Goal: Subscribe to service/newsletter

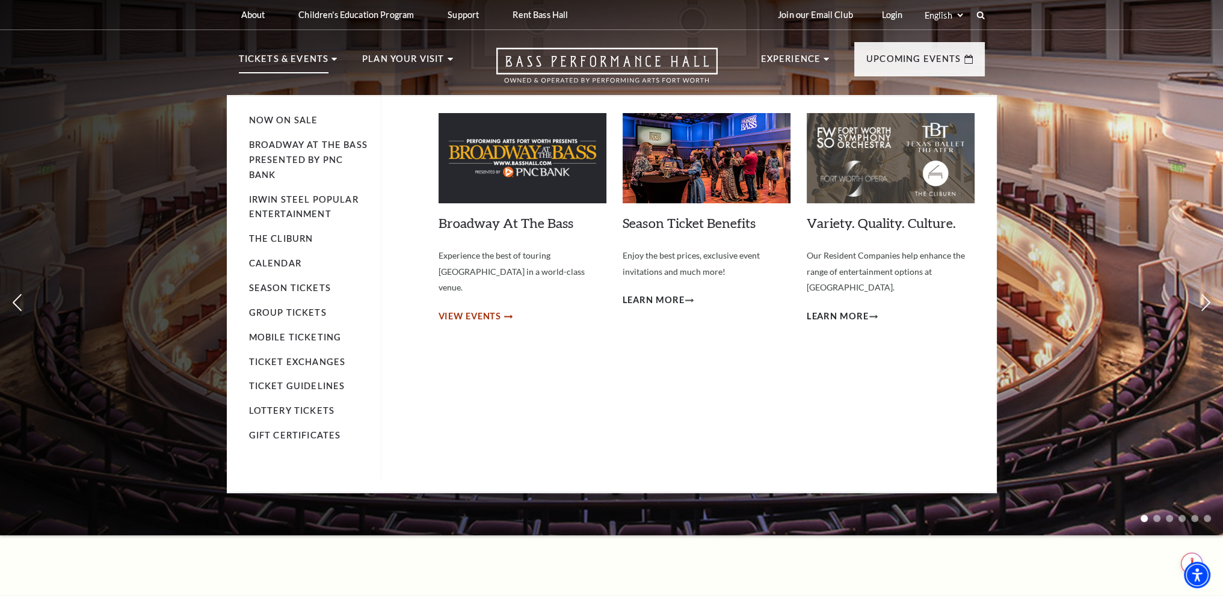
click at [477, 309] on span "View Events" at bounding box center [470, 316] width 63 height 15
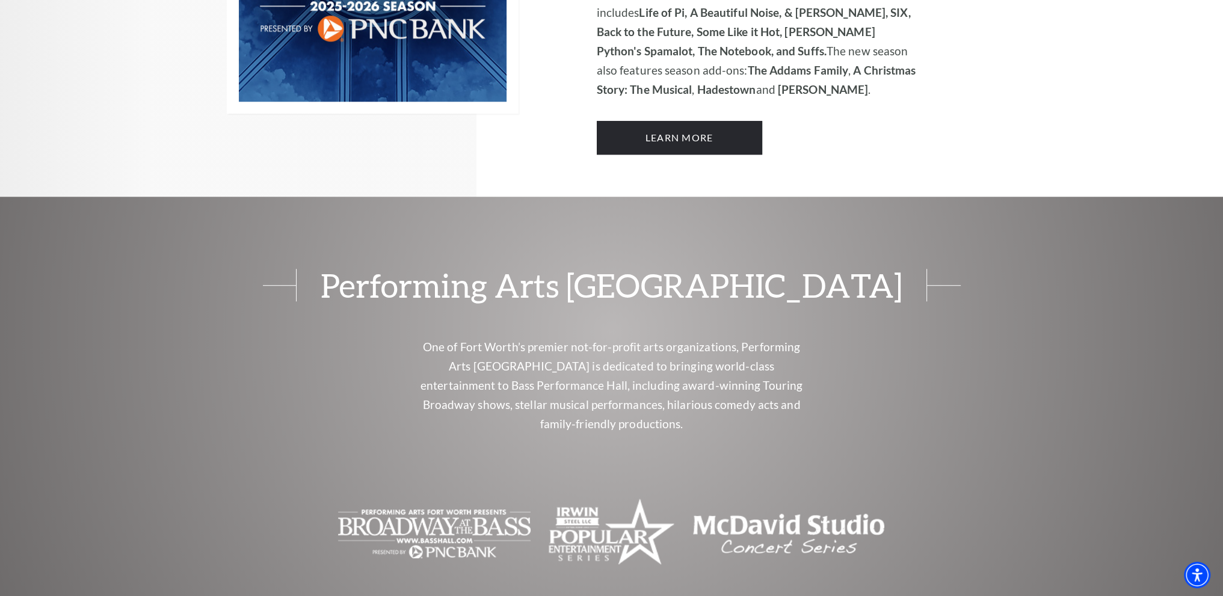
scroll to position [1023, 0]
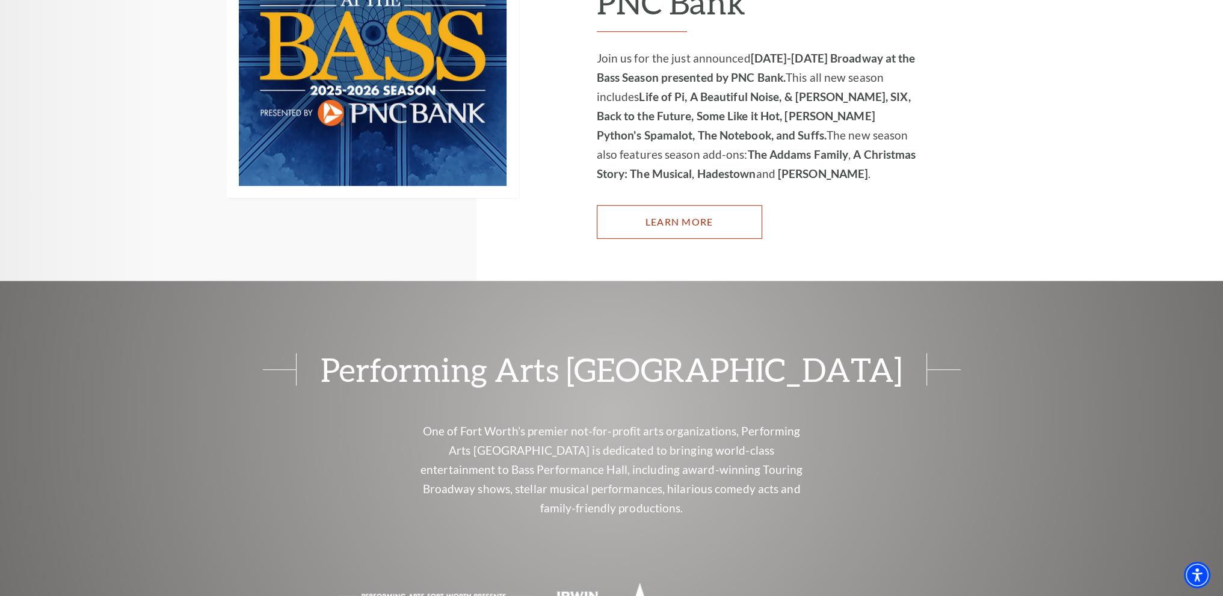
click at [710, 205] on link "Learn More" at bounding box center [679, 222] width 165 height 34
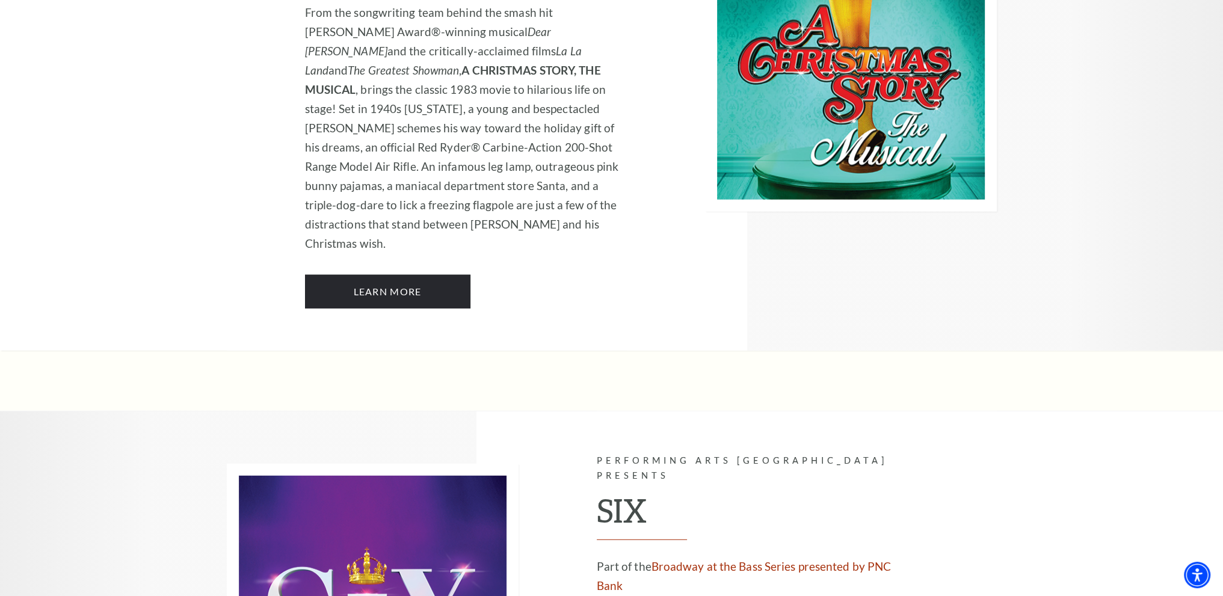
scroll to position [4393, 0]
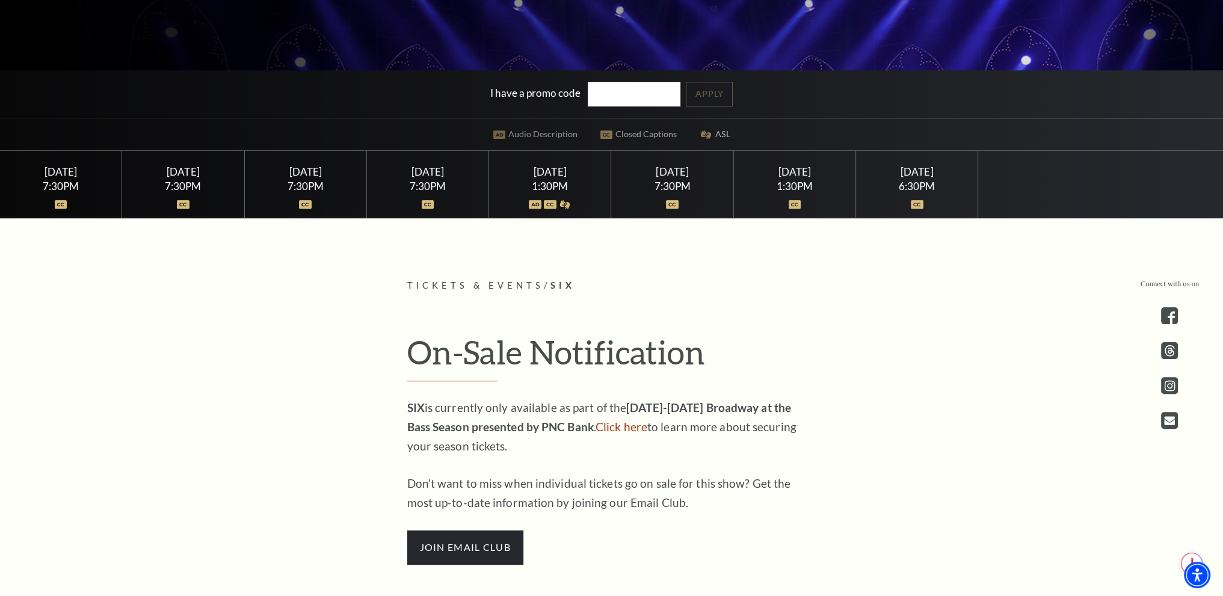
scroll to position [421, 0]
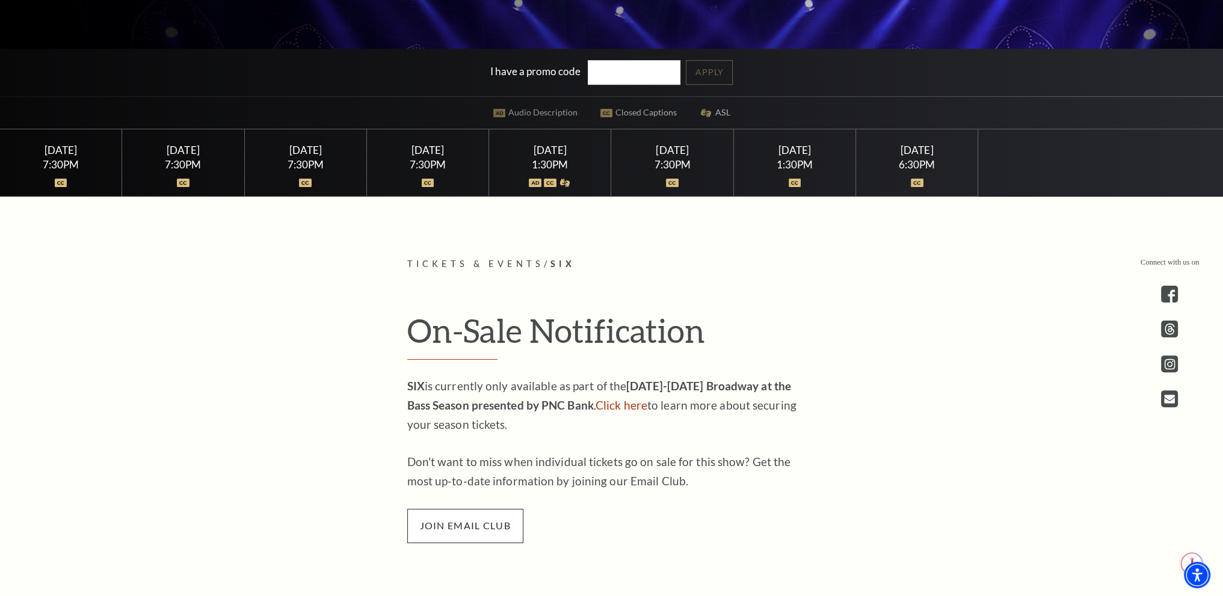
click at [490, 535] on span "join email club" at bounding box center [465, 526] width 116 height 34
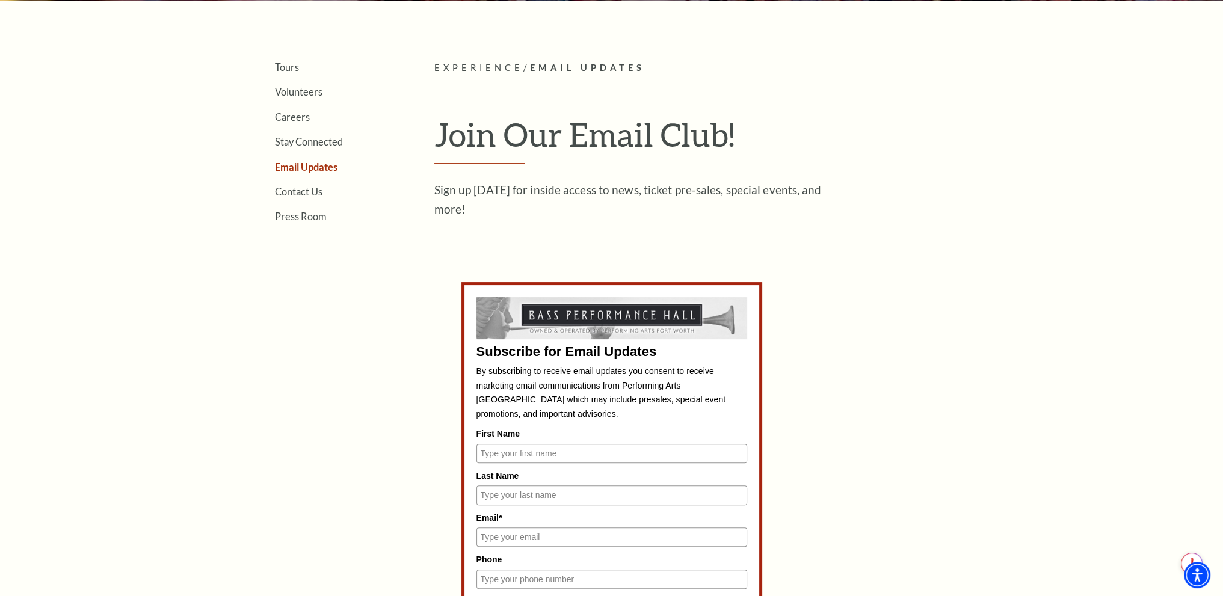
scroll to position [481, 0]
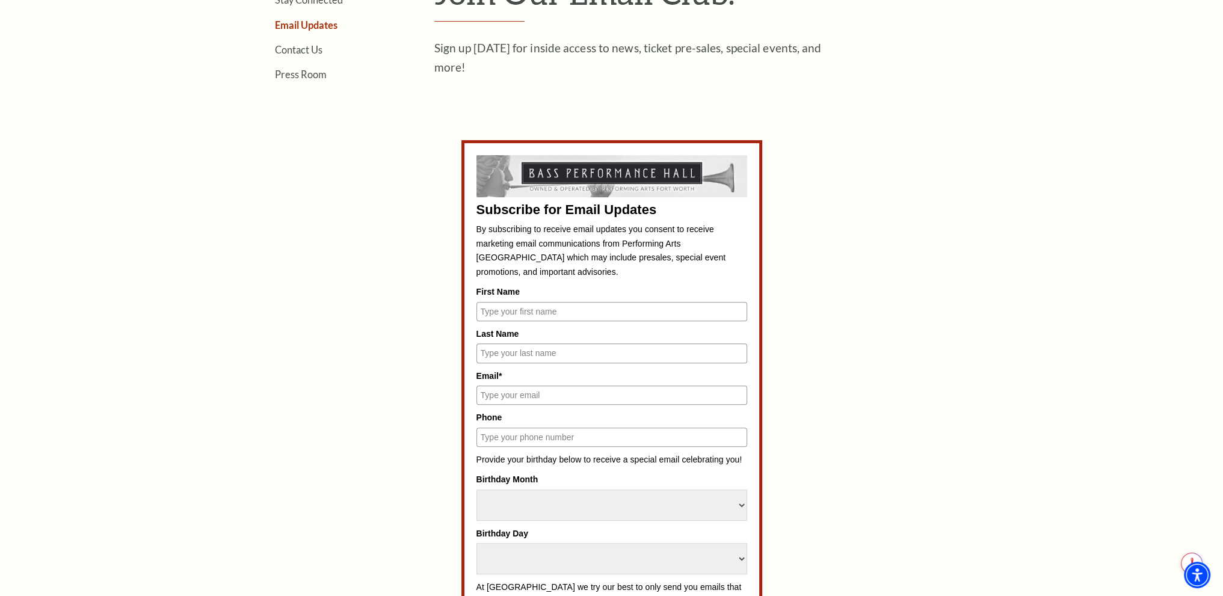
drag, startPoint x: 543, startPoint y: 311, endPoint x: 545, endPoint y: 317, distance: 6.1
click at [543, 311] on input "First Name" at bounding box center [612, 311] width 271 height 19
type input "[PERSON_NAME]"
type input "[EMAIL_ADDRESS][DOMAIN_NAME]"
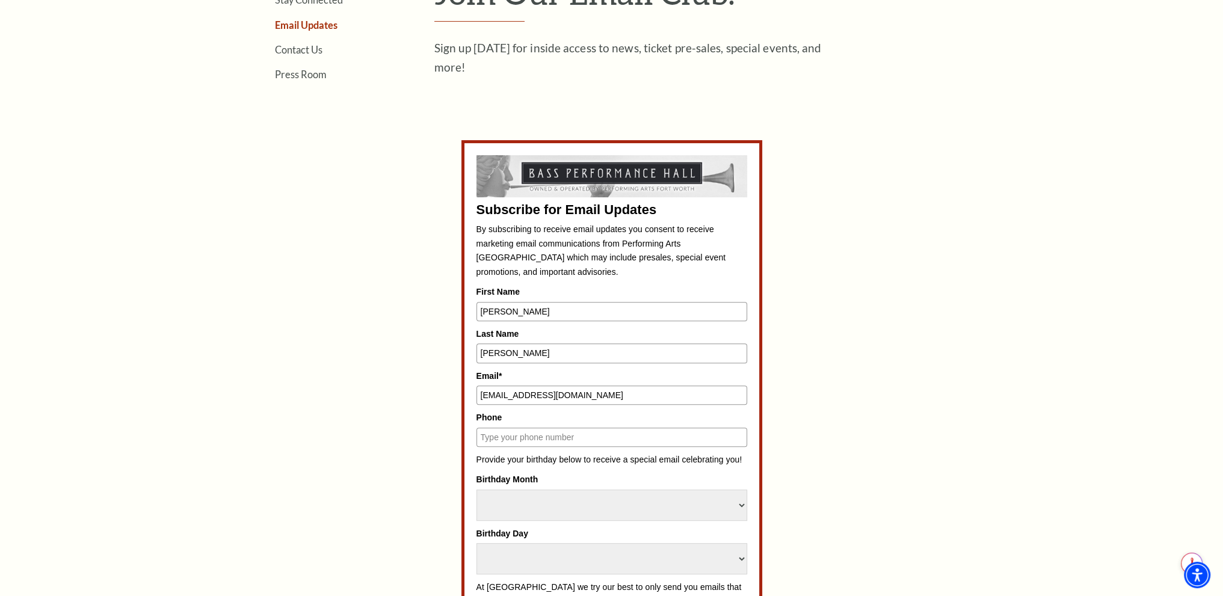
type input "9726581366"
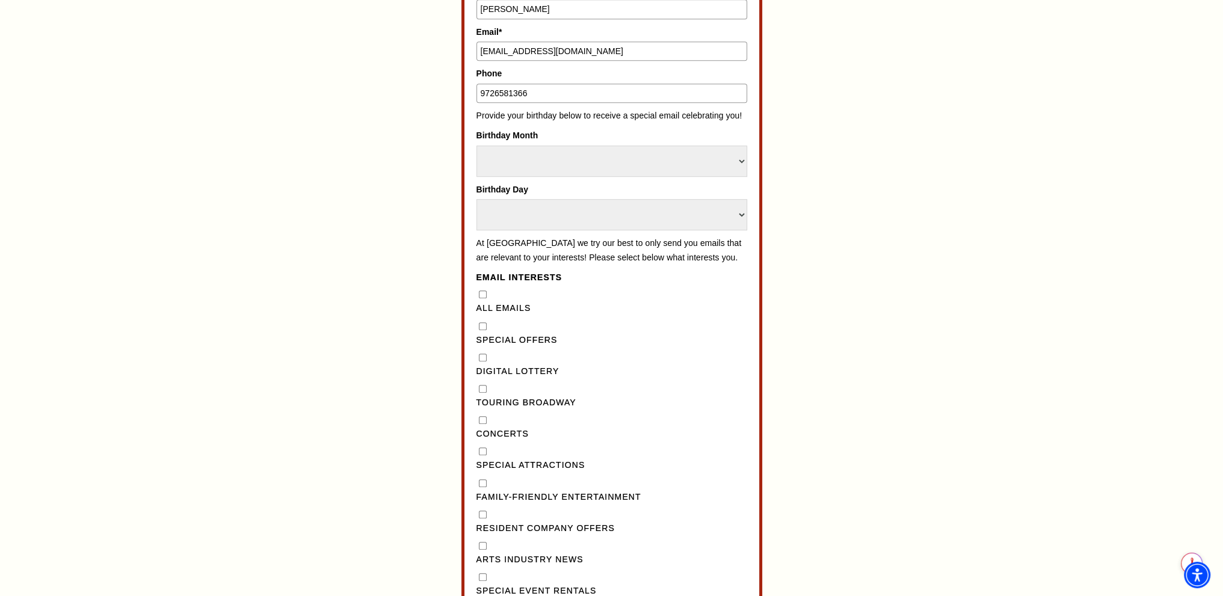
scroll to position [963, 0]
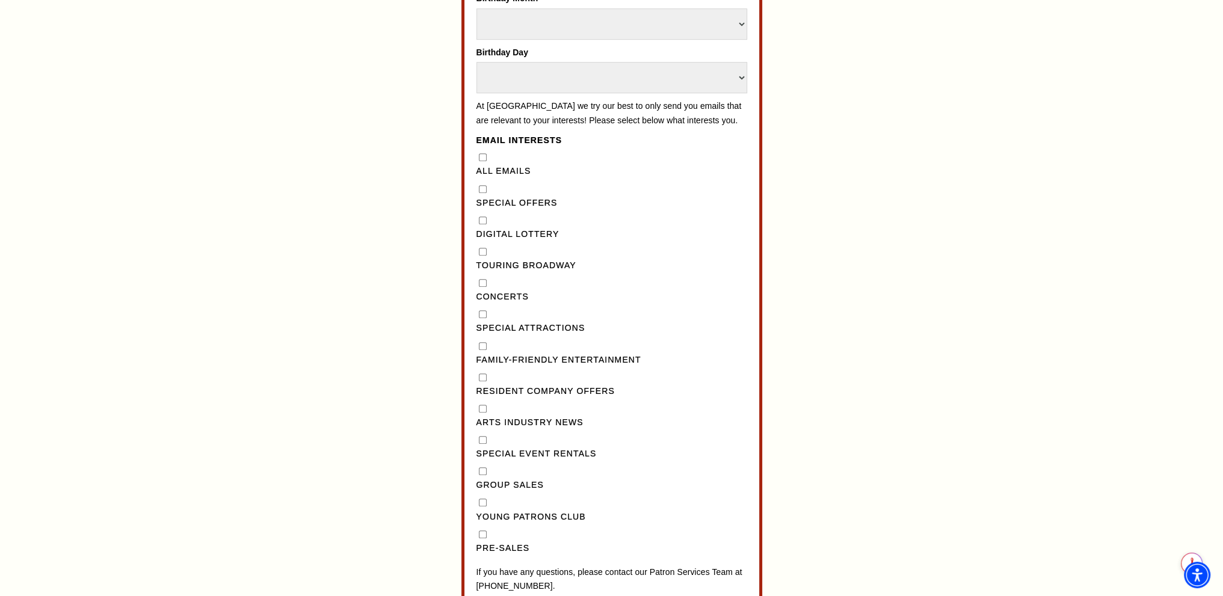
click at [483, 287] on input "Concerts" at bounding box center [483, 283] width 8 height 8
checkbox input "true"
click at [481, 256] on Broadway"] "Touring Broadway" at bounding box center [483, 252] width 8 height 8
checkbox Broadway"] "true"
click at [483, 287] on input "Concerts" at bounding box center [483, 283] width 8 height 8
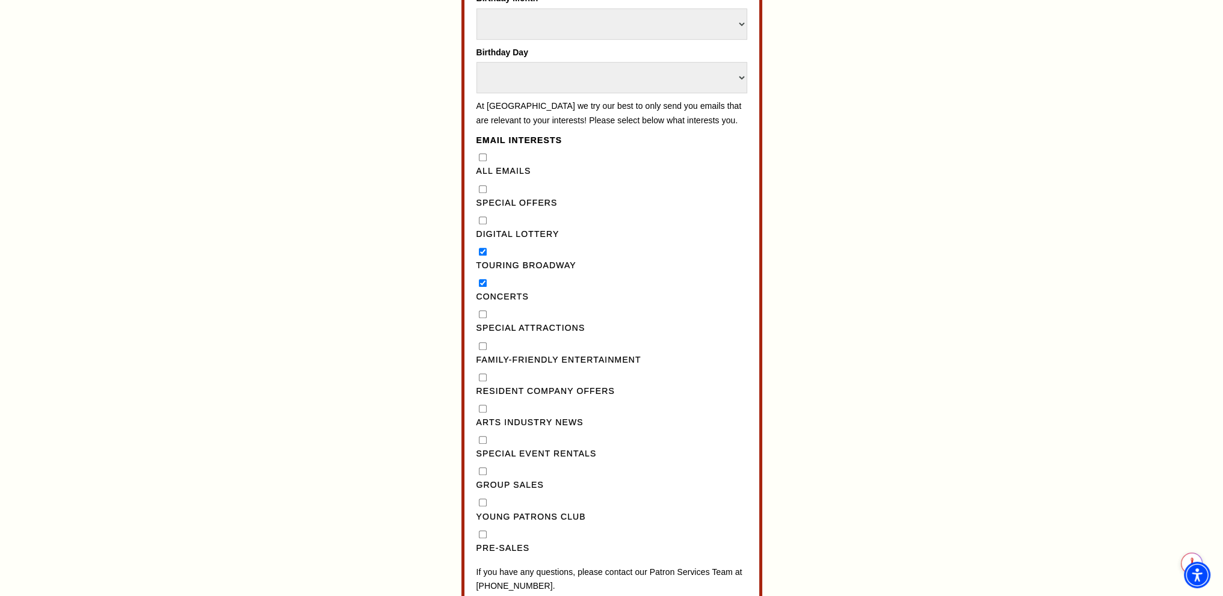
checkbox input "false"
click at [484, 350] on Entertainment"] "Family-Friendly Entertainment" at bounding box center [483, 346] width 8 height 8
checkbox Entertainment"] "true"
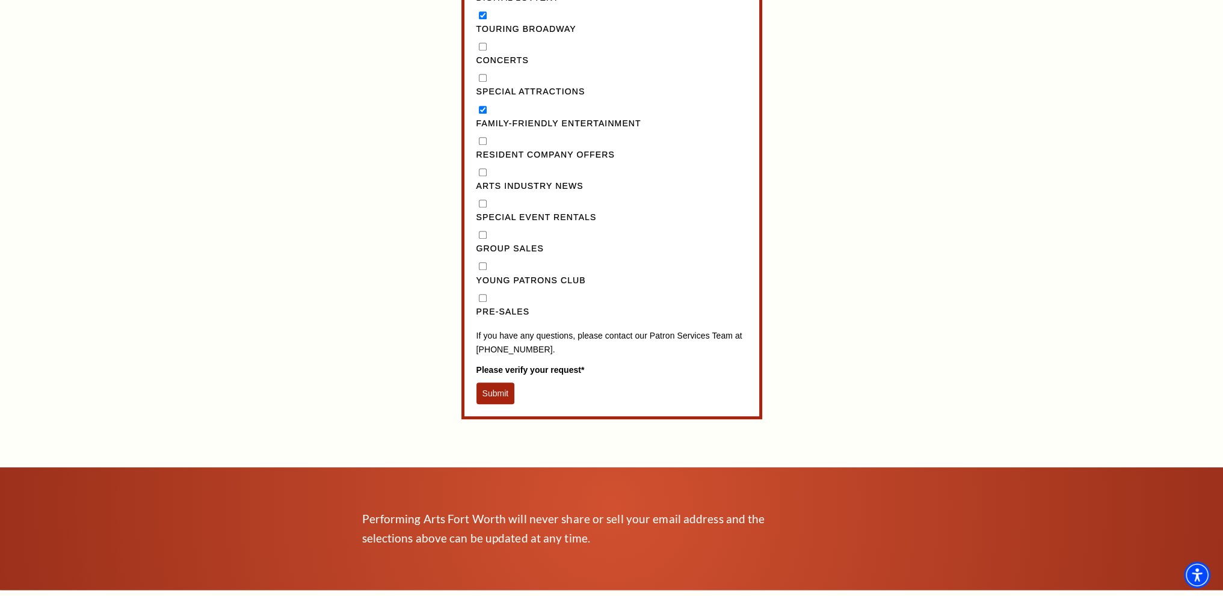
scroll to position [1204, 0]
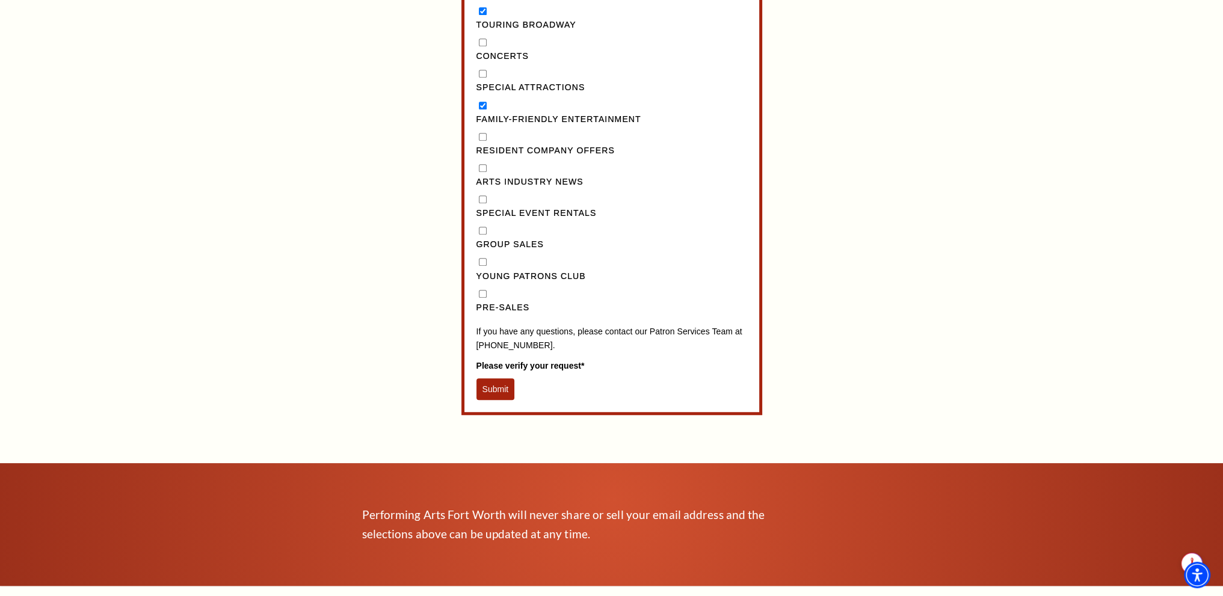
click at [498, 397] on button "Submit" at bounding box center [496, 390] width 39 height 22
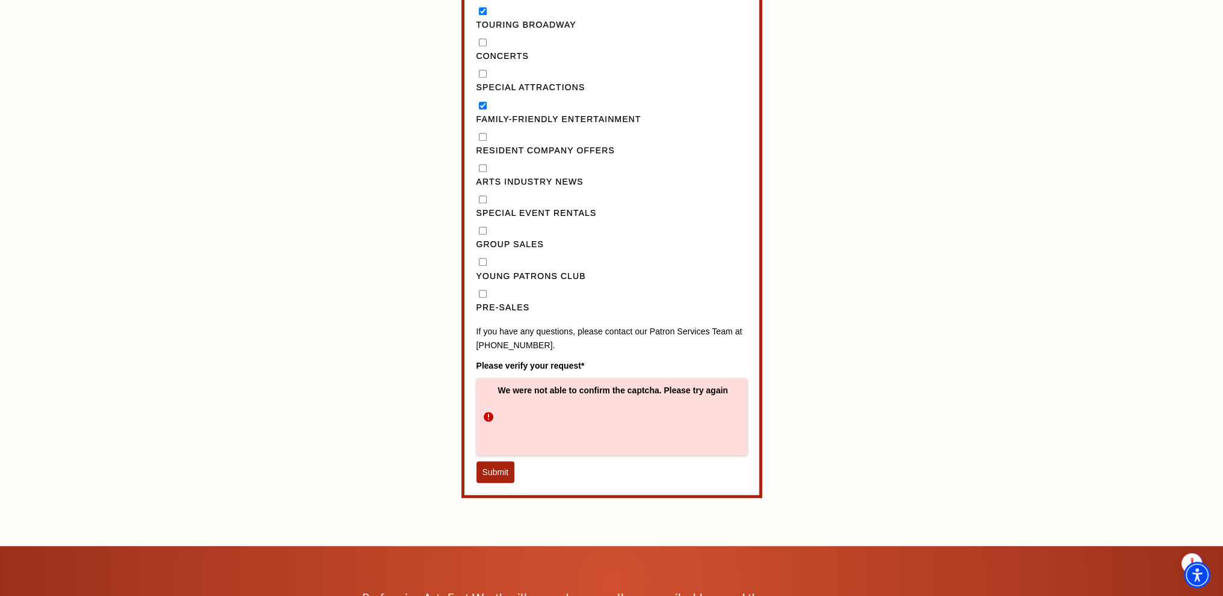
click at [499, 481] on button "Submit" at bounding box center [496, 473] width 39 height 22
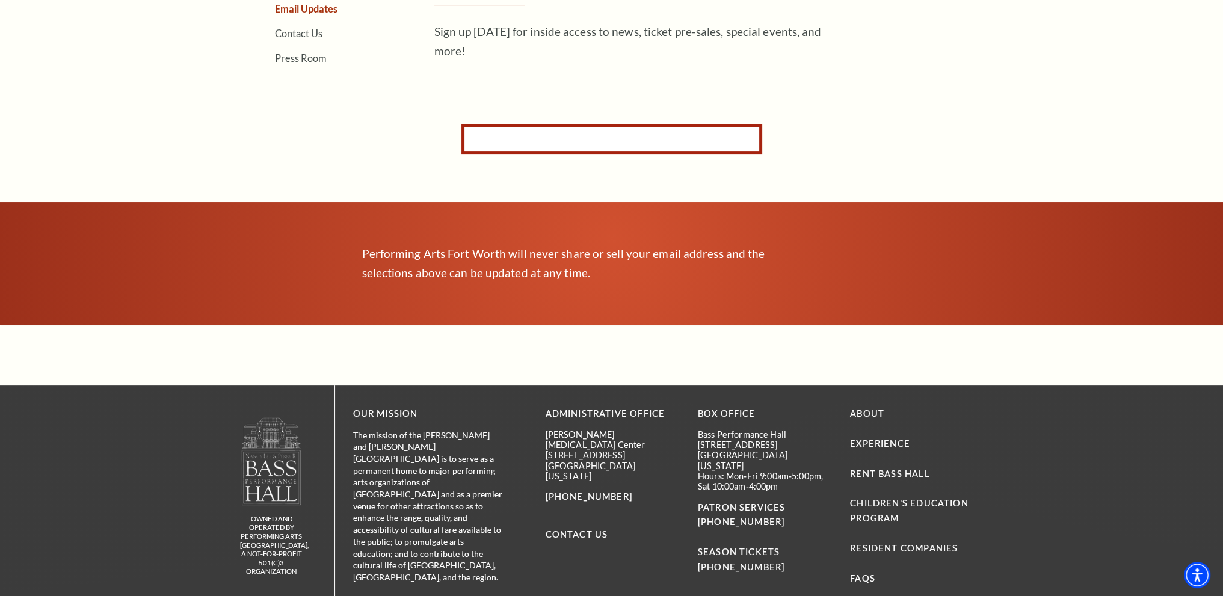
scroll to position [412, 0]
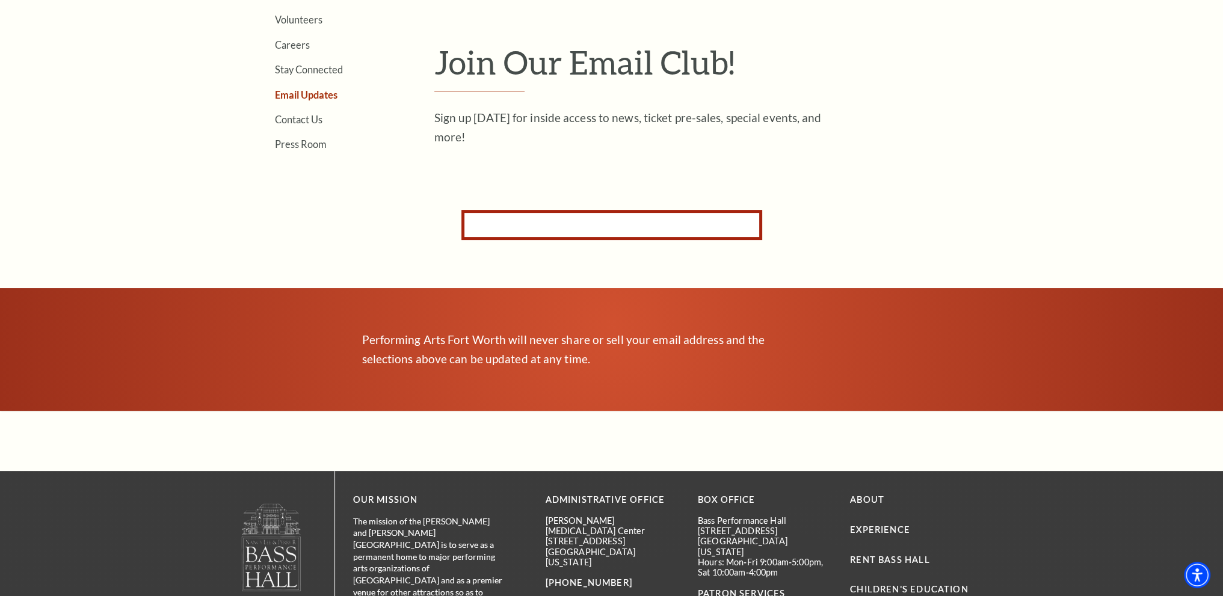
click at [543, 221] on form "Subscribe for Email Updates By subscribing to receive email updates you consent…" at bounding box center [612, 225] width 301 height 30
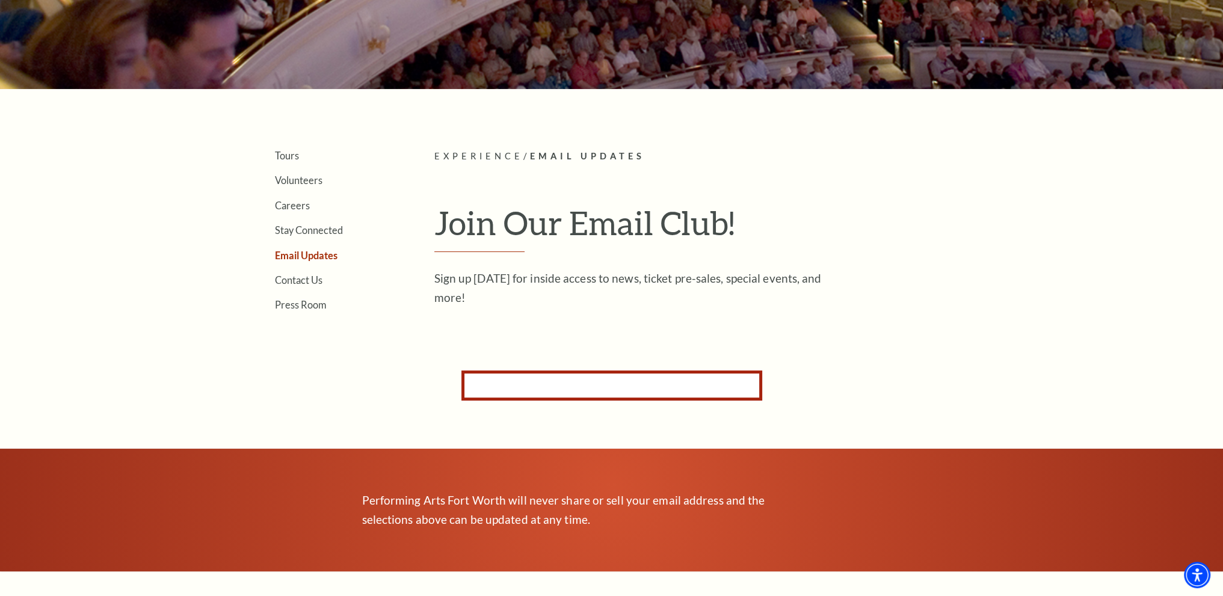
scroll to position [231, 0]
